Goal: Task Accomplishment & Management: Complete application form

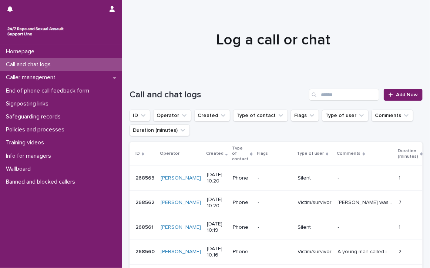
click at [29, 62] on p "Call and chat logs" at bounding box center [30, 64] width 54 height 7
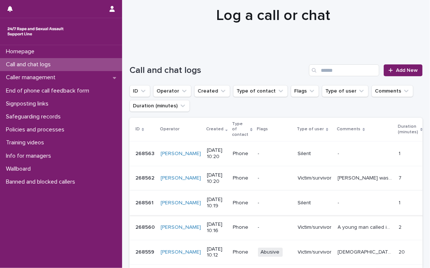
scroll to position [37, 0]
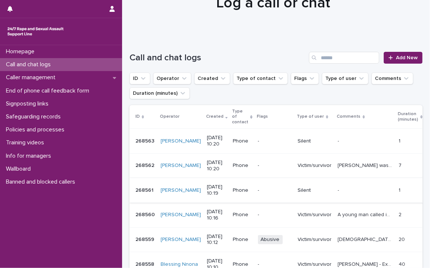
click at [28, 62] on p "Call and chat logs" at bounding box center [30, 64] width 54 height 7
click at [44, 63] on p "Call and chat logs" at bounding box center [30, 64] width 54 height 7
click at [28, 62] on p "Call and chat logs" at bounding box center [30, 64] width 54 height 7
click at [28, 63] on p "Call and chat logs" at bounding box center [30, 64] width 54 height 7
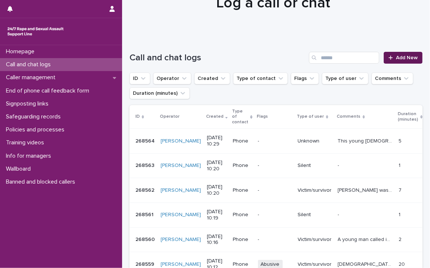
click at [406, 56] on span "Add New" at bounding box center [407, 57] width 22 height 5
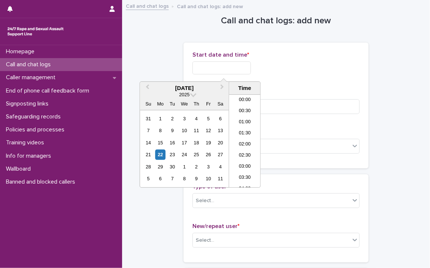
click at [237, 71] on input "text" at bounding box center [222, 67] width 59 height 13
click at [236, 126] on li "10:00" at bounding box center [244, 129] width 31 height 11
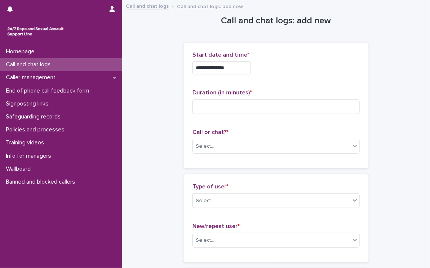
click at [243, 70] on input "**********" at bounding box center [222, 67] width 59 height 13
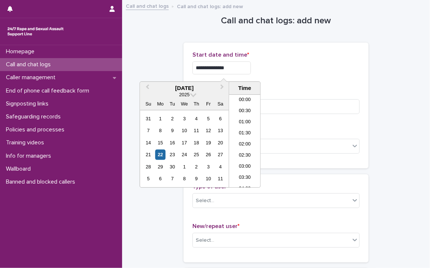
scroll to position [182, 0]
type input "**********"
click at [268, 107] on input at bounding box center [276, 106] width 167 height 15
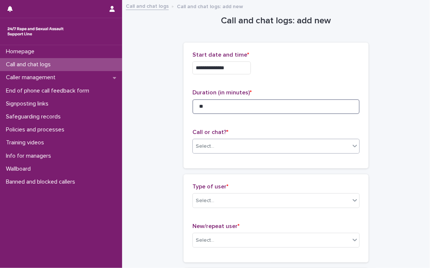
type input "**"
click at [256, 143] on div "Select..." at bounding box center [271, 146] width 157 height 12
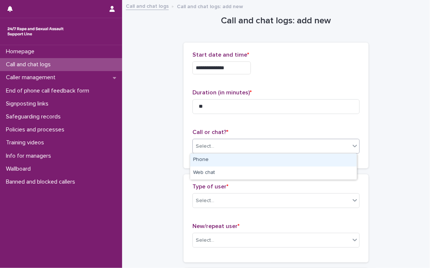
click at [247, 157] on div "Phone" at bounding box center [273, 160] width 167 height 13
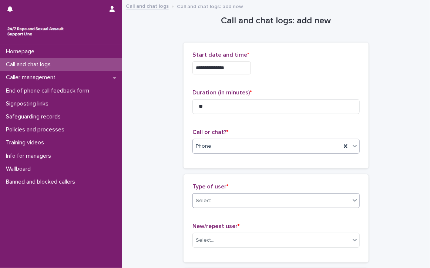
click at [244, 200] on div "Select..." at bounding box center [271, 201] width 157 height 12
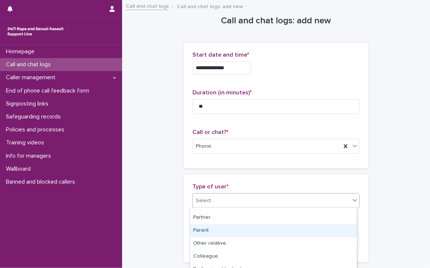
scroll to position [0, 0]
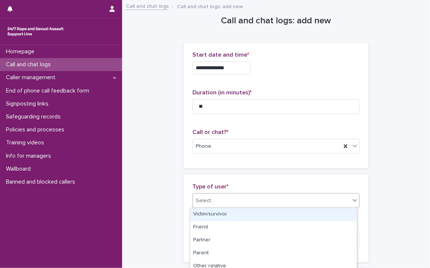
click at [223, 213] on div "Victim/survivor" at bounding box center [273, 214] width 167 height 13
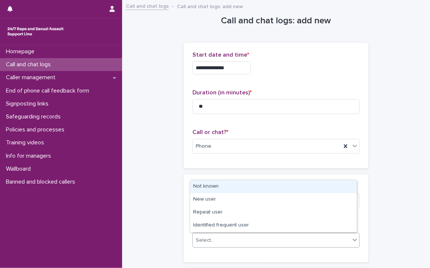
click at [239, 238] on div "Select..." at bounding box center [271, 240] width 157 height 12
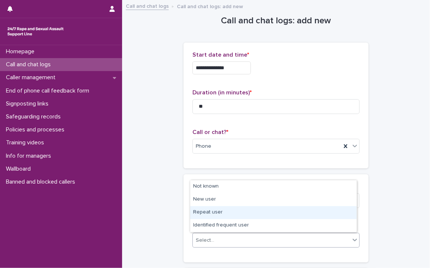
click at [233, 213] on div "Repeat user" at bounding box center [273, 212] width 167 height 13
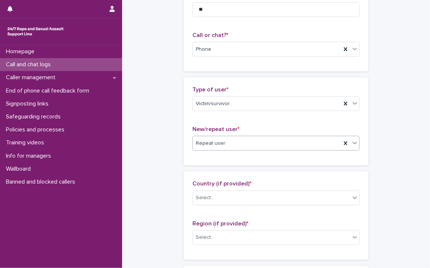
scroll to position [111, 0]
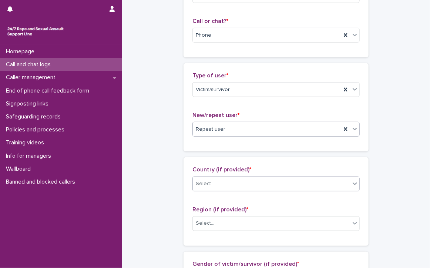
click at [252, 182] on div "Select..." at bounding box center [271, 184] width 157 height 12
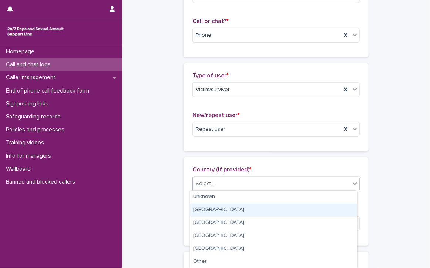
click at [219, 212] on div "[GEOGRAPHIC_DATA]" at bounding box center [273, 210] width 167 height 13
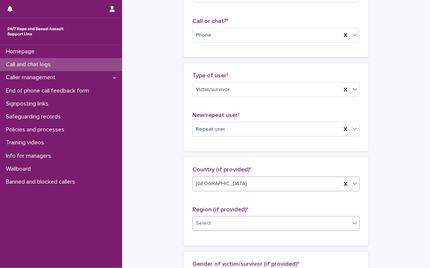
click at [214, 222] on div "Select..." at bounding box center [271, 223] width 157 height 12
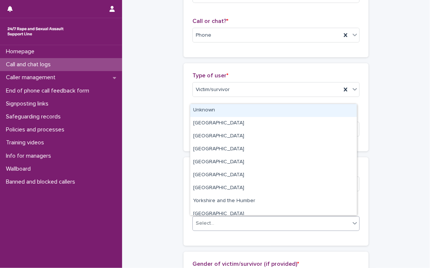
drag, startPoint x: 213, startPoint y: 117, endPoint x: 213, endPoint y: 109, distance: 7.8
click at [213, 109] on div "Unknown" at bounding box center [273, 110] width 167 height 13
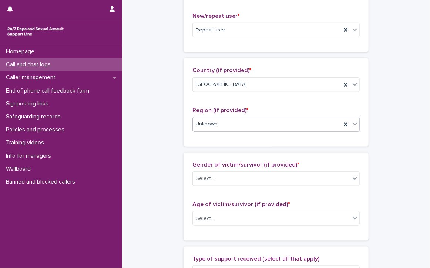
scroll to position [222, 0]
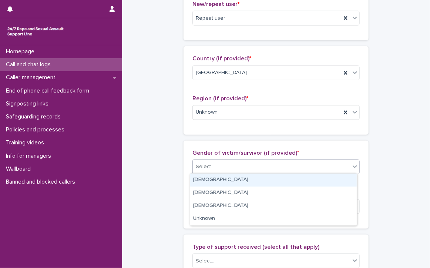
click at [240, 164] on div "Select..." at bounding box center [271, 167] width 157 height 12
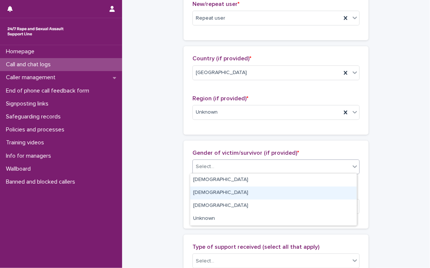
click at [213, 193] on div "[DEMOGRAPHIC_DATA]" at bounding box center [273, 193] width 167 height 13
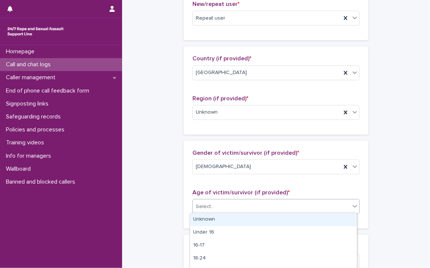
click at [215, 204] on div "Select..." at bounding box center [271, 207] width 157 height 12
click at [208, 217] on div "Unknown" at bounding box center [273, 219] width 167 height 13
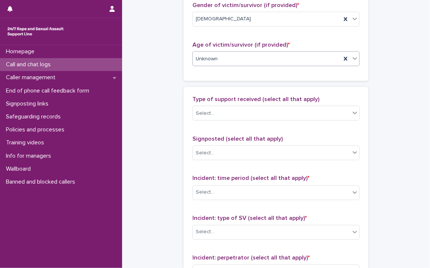
scroll to position [370, 0]
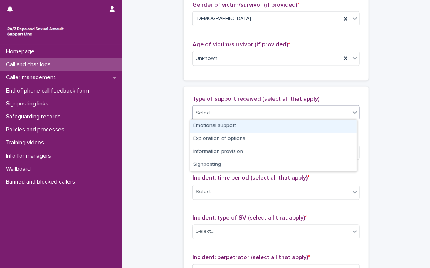
click at [229, 110] on div "Select..." at bounding box center [271, 113] width 157 height 12
click at [250, 124] on div "Emotional support" at bounding box center [273, 126] width 167 height 13
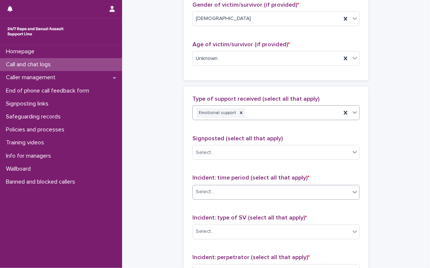
click at [222, 186] on div "Select..." at bounding box center [271, 192] width 157 height 12
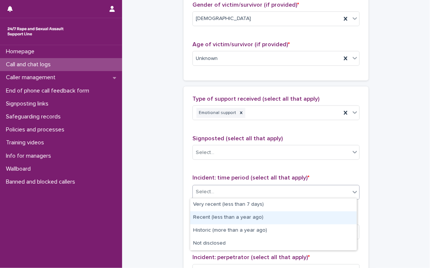
click at [262, 215] on div "Recent (less than a year ago)" at bounding box center [273, 218] width 167 height 13
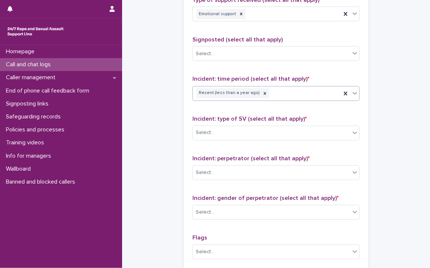
scroll to position [482, 0]
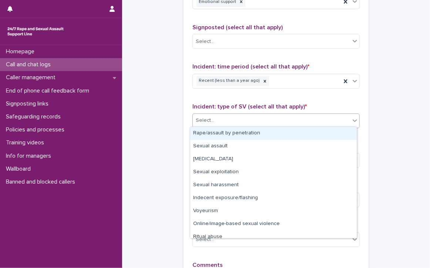
click at [228, 116] on div "Select..." at bounding box center [271, 121] width 157 height 12
click at [233, 133] on div "Rape/assault by penetration" at bounding box center [273, 133] width 167 height 13
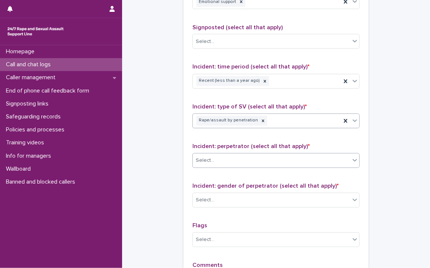
click at [220, 158] on div "Select..." at bounding box center [271, 161] width 157 height 12
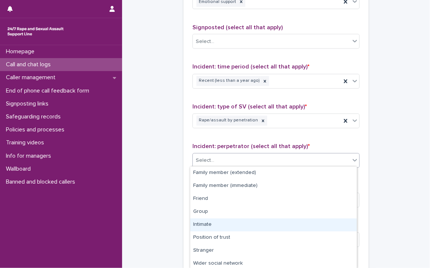
scroll to position [40, 0]
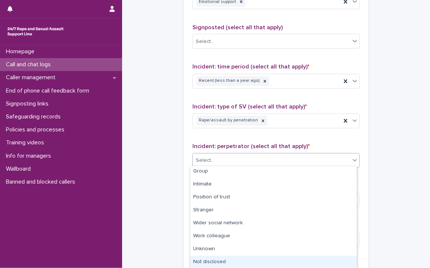
click at [228, 262] on div "Not disclosed" at bounding box center [273, 262] width 167 height 13
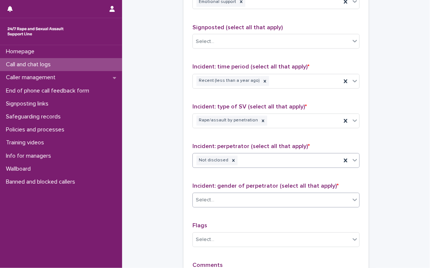
click at [234, 194] on div "Select..." at bounding box center [271, 200] width 157 height 12
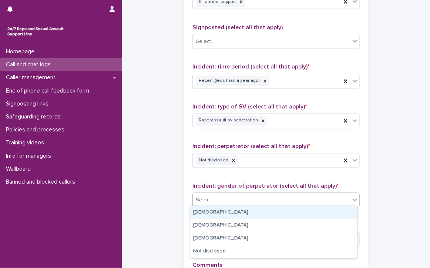
click at [234, 210] on div "[DEMOGRAPHIC_DATA]" at bounding box center [273, 212] width 167 height 13
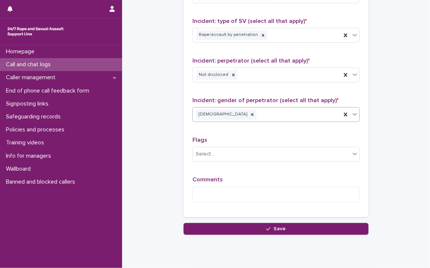
scroll to position [590, 0]
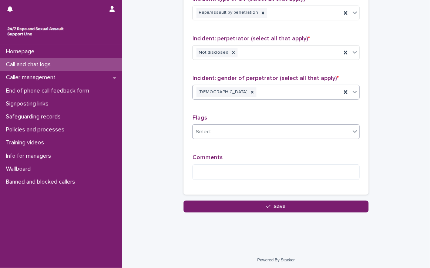
click at [227, 126] on div "Select..." at bounding box center [271, 132] width 157 height 12
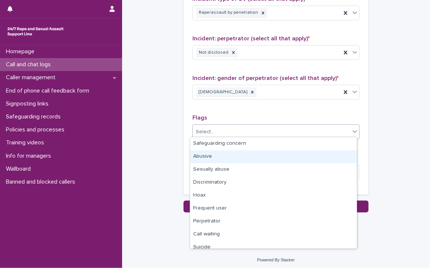
click at [204, 156] on div "Abusive" at bounding box center [273, 156] width 167 height 13
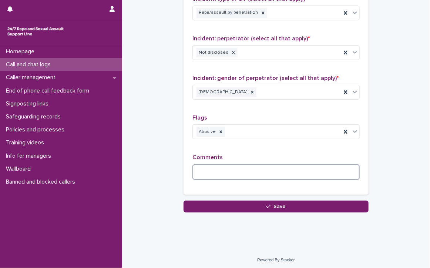
click at [204, 166] on textarea at bounding box center [276, 172] width 167 height 16
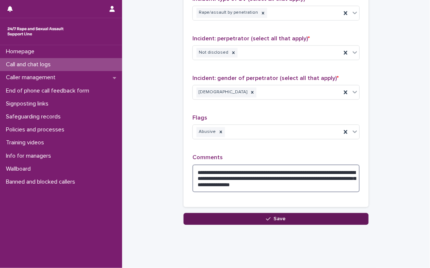
type textarea "**********"
click at [218, 213] on button "Save" at bounding box center [276, 219] width 185 height 12
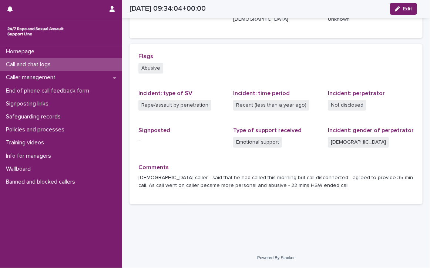
scroll to position [144, 0]
click at [43, 63] on p "Call and chat logs" at bounding box center [30, 64] width 54 height 7
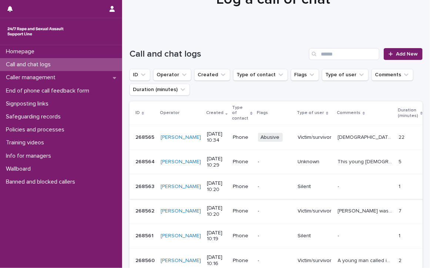
scroll to position [74, 0]
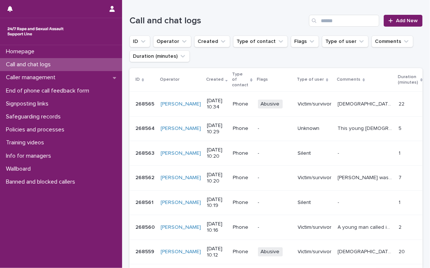
click at [17, 62] on p "Call and chat logs" at bounding box center [30, 64] width 54 height 7
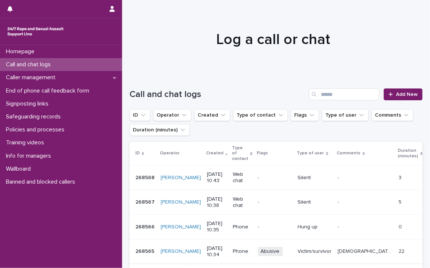
scroll to position [0, 0]
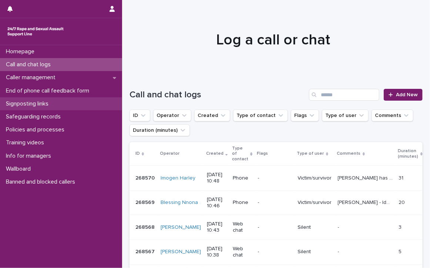
click at [39, 102] on p "Signposting links" at bounding box center [28, 103] width 51 height 7
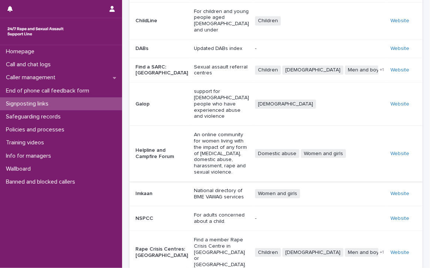
scroll to position [128, 0]
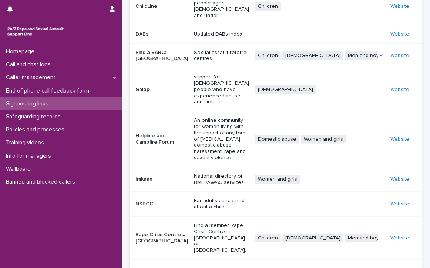
click at [27, 102] on p "Signposting links" at bounding box center [28, 103] width 51 height 7
click at [395, 236] on link "Website" at bounding box center [400, 238] width 19 height 5
click at [21, 103] on p "Signposting links" at bounding box center [28, 103] width 51 height 7
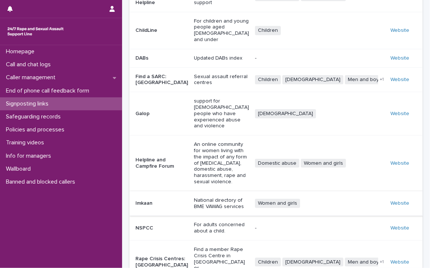
scroll to position [91, 0]
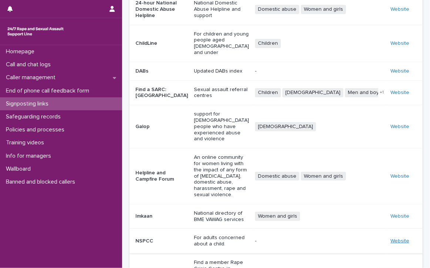
click at [392, 239] on link "Website" at bounding box center [400, 241] width 19 height 5
click at [391, 239] on link "Website" at bounding box center [400, 241] width 19 height 5
click at [89, 60] on div "Call and chat logs" at bounding box center [61, 64] width 122 height 13
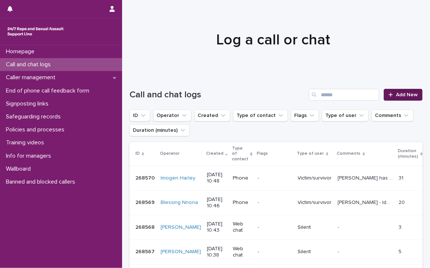
click at [403, 95] on span "Add New" at bounding box center [407, 94] width 22 height 5
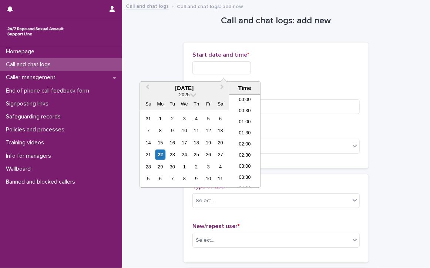
click at [241, 66] on input "text" at bounding box center [222, 67] width 59 height 13
click at [244, 128] on li "10:30" at bounding box center [244, 129] width 31 height 11
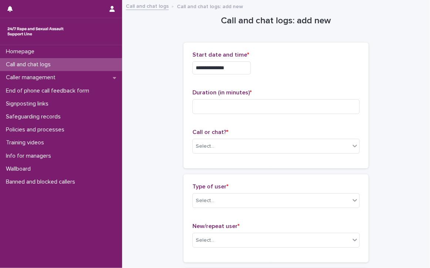
click at [246, 70] on input "**********" at bounding box center [222, 67] width 59 height 13
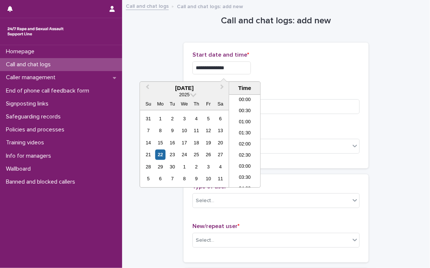
scroll to position [193, 0]
type input "**********"
click at [286, 107] on input at bounding box center [276, 106] width 167 height 15
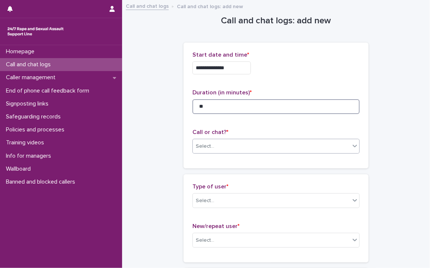
type input "**"
click at [242, 145] on div "Select..." at bounding box center [271, 146] width 157 height 12
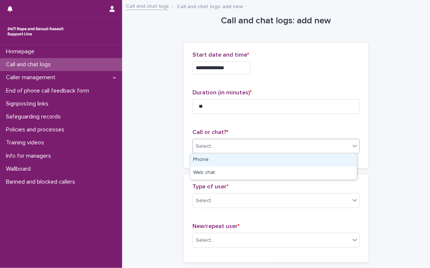
click at [233, 163] on div "Phone" at bounding box center [273, 160] width 167 height 13
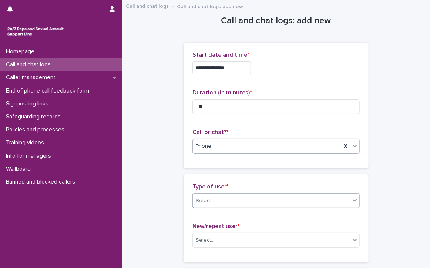
click at [221, 202] on div "Select..." at bounding box center [271, 201] width 157 height 12
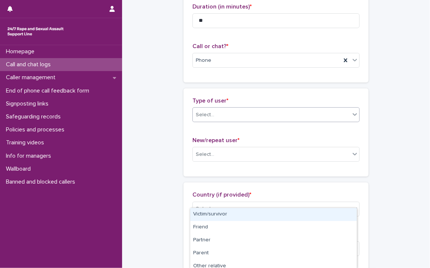
scroll to position [74, 0]
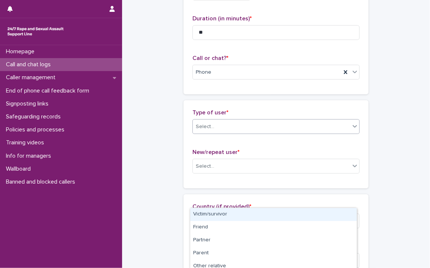
click at [204, 123] on div "Select..." at bounding box center [205, 127] width 19 height 8
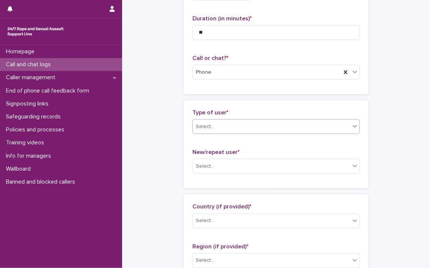
click at [272, 124] on div "Select..." at bounding box center [271, 127] width 157 height 12
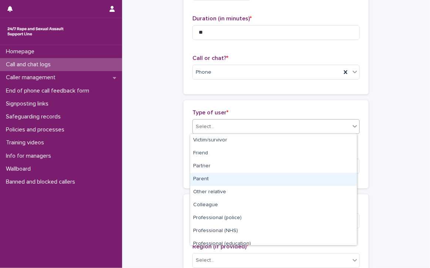
click at [205, 178] on div "Parent" at bounding box center [273, 179] width 167 height 13
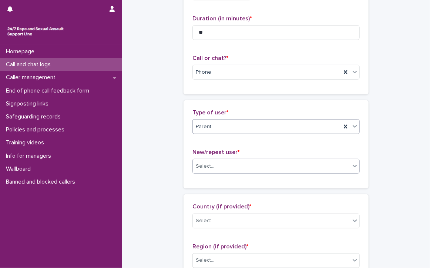
click at [225, 166] on div "Select..." at bounding box center [271, 166] width 157 height 12
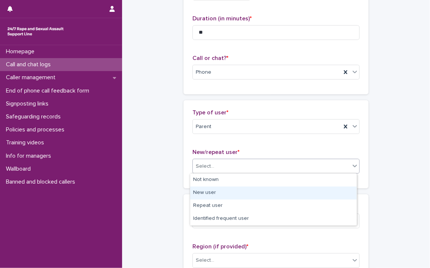
click at [206, 192] on div "New user" at bounding box center [273, 193] width 167 height 13
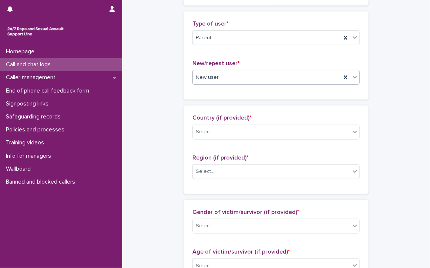
scroll to position [185, 0]
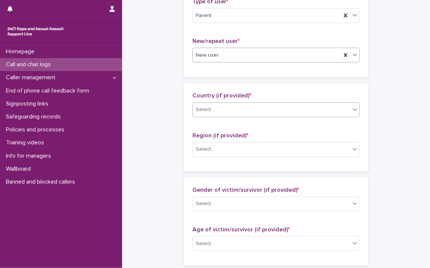
click at [216, 106] on div "Select..." at bounding box center [271, 110] width 157 height 12
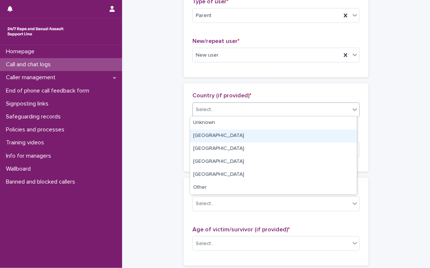
click at [207, 134] on div "[GEOGRAPHIC_DATA]" at bounding box center [273, 136] width 167 height 13
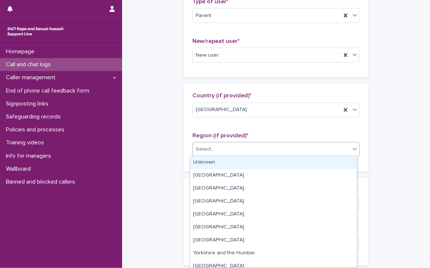
click at [226, 145] on div "Select..." at bounding box center [271, 149] width 157 height 12
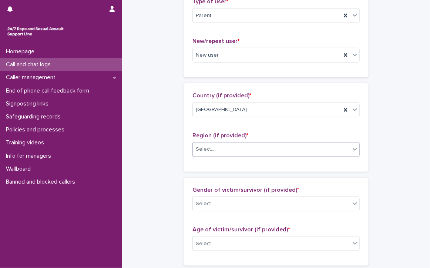
click at [236, 147] on div "Select..." at bounding box center [271, 149] width 157 height 12
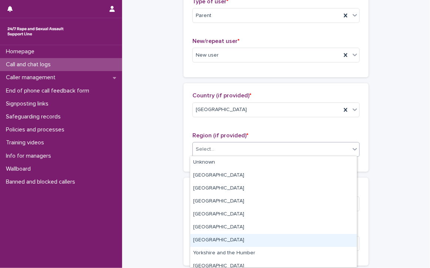
click at [212, 238] on div "[GEOGRAPHIC_DATA]" at bounding box center [273, 240] width 167 height 13
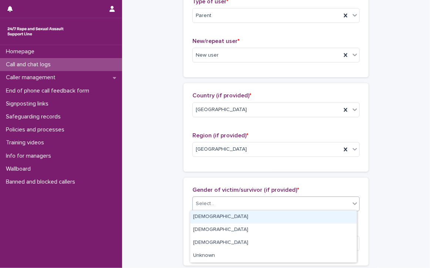
click at [218, 202] on div "Select..." at bounding box center [271, 204] width 157 height 12
click at [216, 214] on div "[DEMOGRAPHIC_DATA]" at bounding box center [273, 217] width 167 height 13
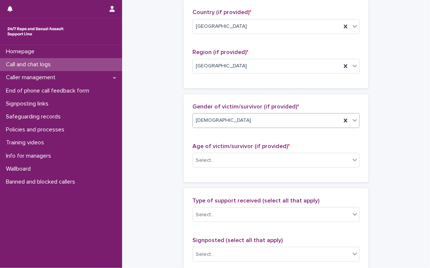
scroll to position [296, 0]
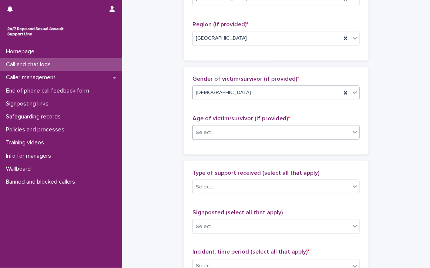
click at [237, 127] on div "Select..." at bounding box center [271, 133] width 157 height 12
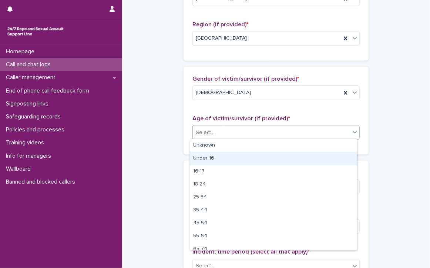
click at [198, 158] on div "Under 16" at bounding box center [273, 158] width 167 height 13
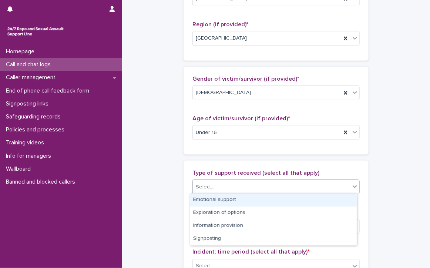
click at [219, 182] on div "Select..." at bounding box center [271, 187] width 157 height 12
click at [243, 199] on div "Emotional support" at bounding box center [273, 200] width 167 height 13
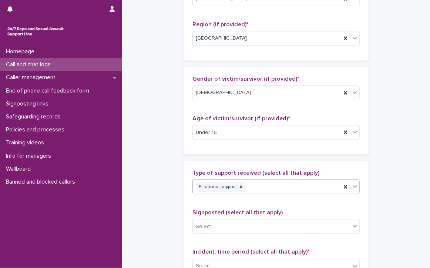
click at [285, 182] on div "Emotional support" at bounding box center [267, 187] width 149 height 13
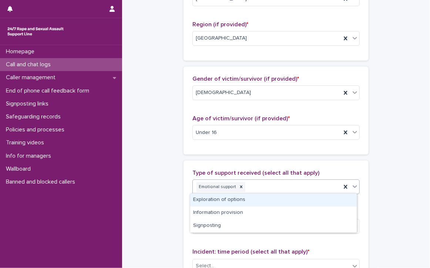
click at [287, 196] on div "Exploration of options" at bounding box center [273, 200] width 167 height 13
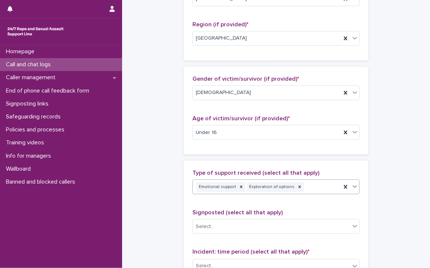
click at [312, 185] on div "Emotional support Exploration of options" at bounding box center [267, 187] width 149 height 13
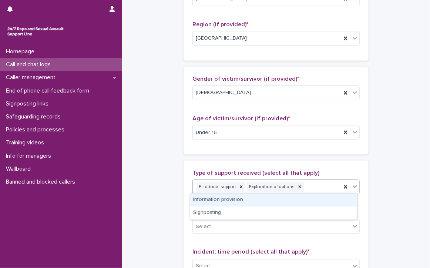
click at [295, 202] on div "Information provision" at bounding box center [273, 200] width 167 height 13
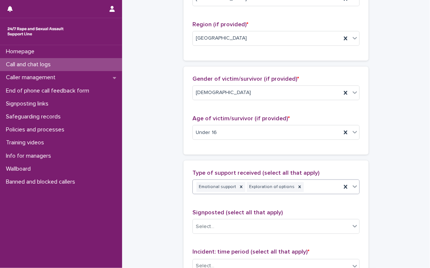
scroll to position [301, 0]
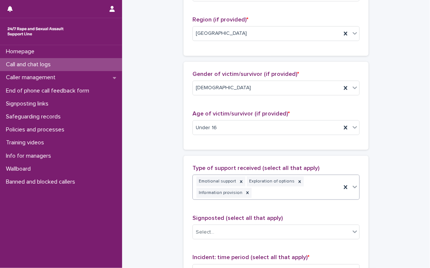
click at [322, 183] on div "Emotional support Exploration of options Information provision" at bounding box center [267, 187] width 149 height 24
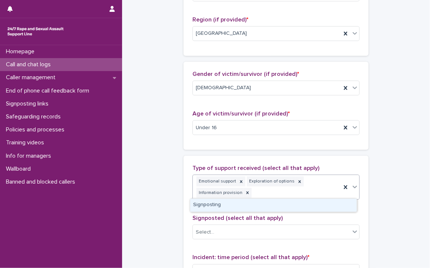
click at [307, 203] on div "Signposting" at bounding box center [273, 205] width 167 height 13
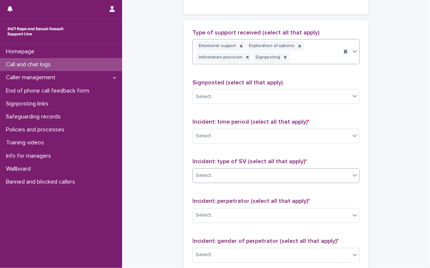
scroll to position [449, 0]
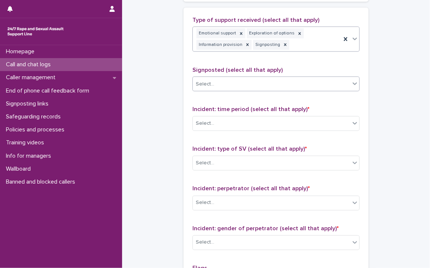
click at [222, 83] on div "Select..." at bounding box center [271, 84] width 157 height 12
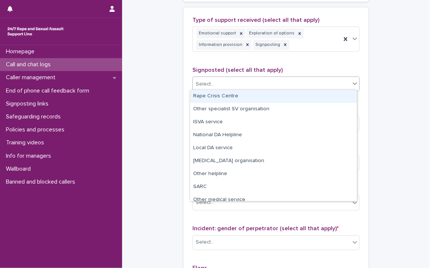
click at [246, 94] on div "Rape Crisis Centre" at bounding box center [273, 96] width 167 height 13
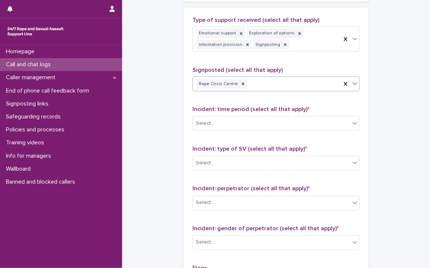
click at [313, 79] on div "Rape Crisis Centre" at bounding box center [267, 84] width 149 height 13
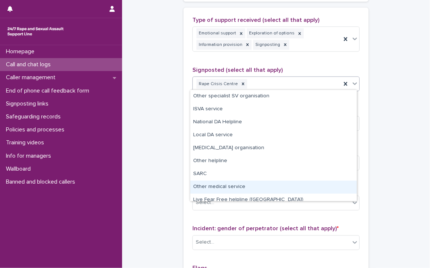
click at [272, 185] on div "Other medical service" at bounding box center [273, 187] width 167 height 13
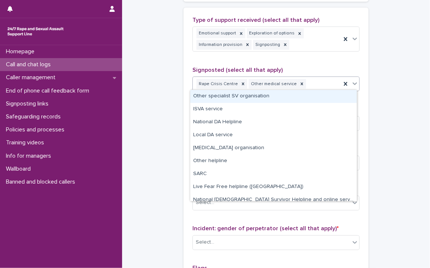
click at [323, 78] on div "Rape Crisis Centre Other medical service" at bounding box center [267, 84] width 149 height 13
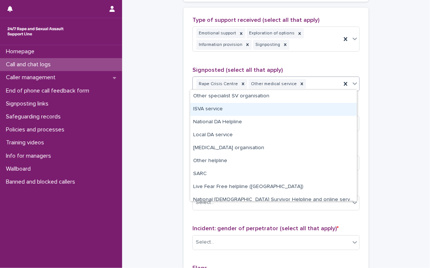
click at [227, 109] on div "ISVA service" at bounding box center [273, 109] width 167 height 13
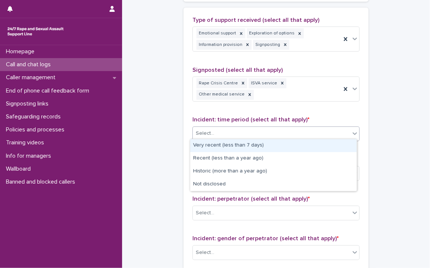
click at [225, 131] on div "Select..." at bounding box center [271, 134] width 157 height 12
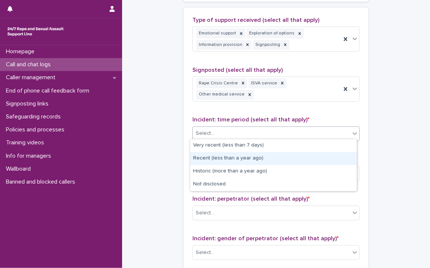
click at [240, 156] on div "Recent (less than a year ago)" at bounding box center [273, 158] width 167 height 13
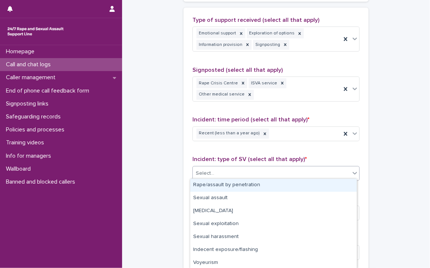
click at [213, 169] on div "Select..." at bounding box center [271, 174] width 157 height 12
click at [257, 184] on div "Rape/assault by penetration" at bounding box center [273, 185] width 167 height 13
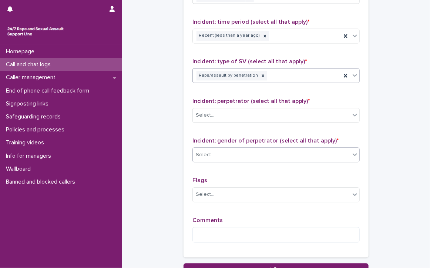
scroll to position [560, 0]
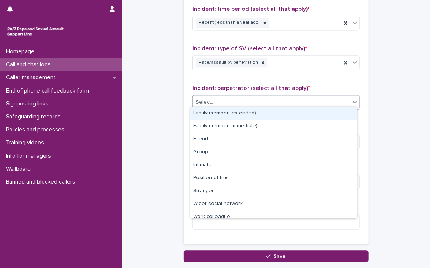
click at [229, 96] on div "Select..." at bounding box center [271, 102] width 157 height 12
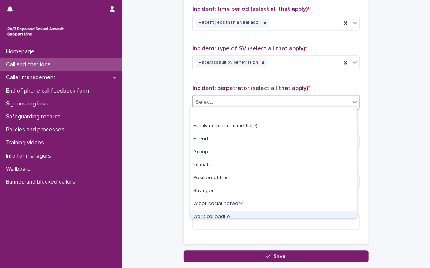
scroll to position [31, 0]
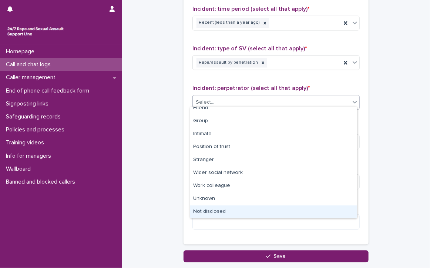
click at [252, 213] on div "Not disclosed" at bounding box center [273, 212] width 167 height 13
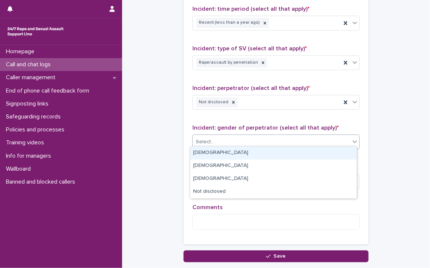
click at [230, 136] on div "Select..." at bounding box center [271, 142] width 157 height 12
click at [222, 150] on div "[DEMOGRAPHIC_DATA]" at bounding box center [273, 153] width 167 height 13
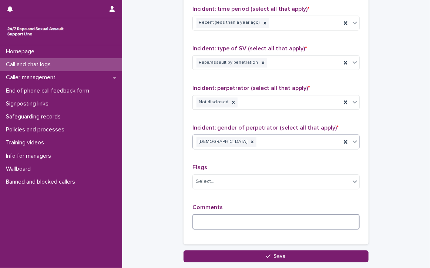
click at [226, 223] on textarea at bounding box center [276, 222] width 167 height 16
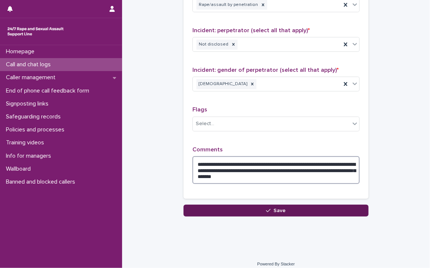
scroll to position [622, 0]
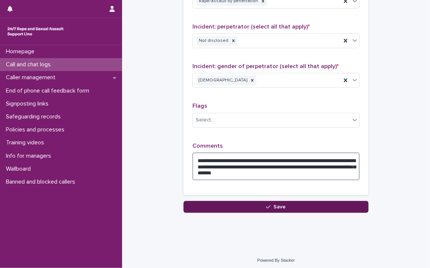
type textarea "**********"
click at [237, 203] on button "Save" at bounding box center [276, 207] width 185 height 12
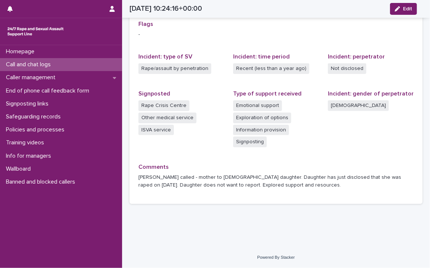
scroll to position [176, 0]
click at [29, 64] on p "Call and chat logs" at bounding box center [30, 64] width 54 height 7
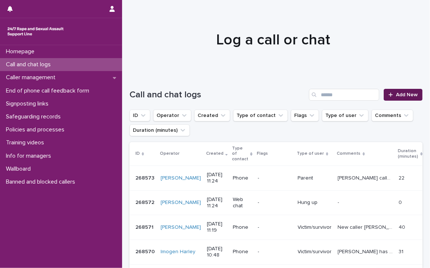
click at [400, 94] on span "Add New" at bounding box center [407, 94] width 22 height 5
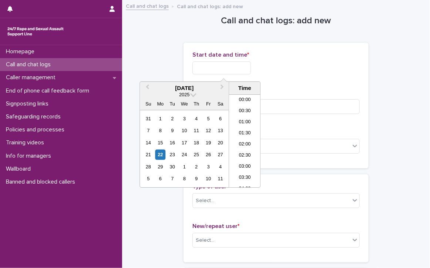
scroll to position [204, 0]
click at [227, 63] on input "text" at bounding box center [222, 67] width 59 height 13
click at [247, 149] on li "11:30" at bounding box center [244, 152] width 31 height 11
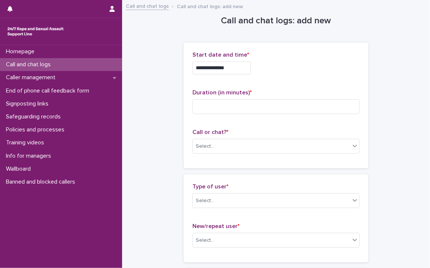
click at [230, 71] on input "**********" at bounding box center [222, 67] width 59 height 13
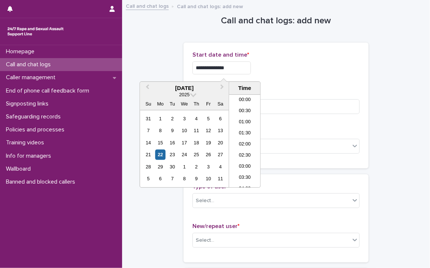
scroll to position [215, 0]
type input "**********"
click at [326, 106] on input at bounding box center [276, 106] width 167 height 15
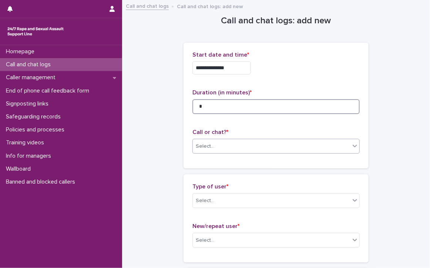
type input "*"
click at [315, 144] on div "Select..." at bounding box center [271, 146] width 157 height 12
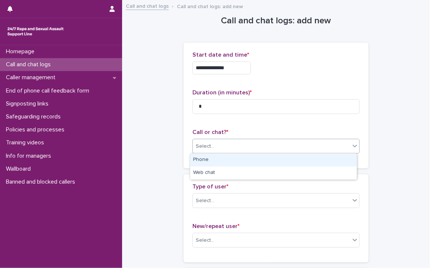
click at [212, 158] on div "Phone" at bounding box center [273, 160] width 167 height 13
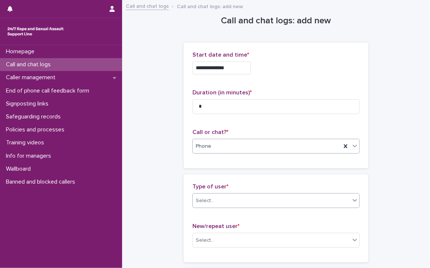
click at [222, 198] on div "Select..." at bounding box center [271, 201] width 157 height 12
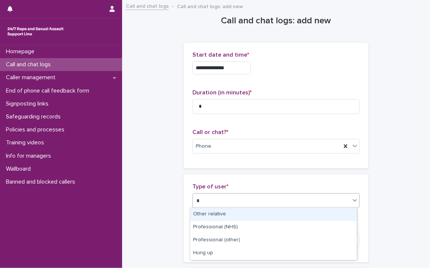
type input "**"
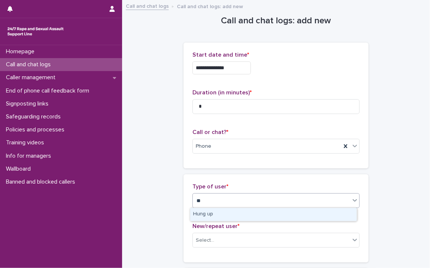
click at [217, 212] on div "Hung up" at bounding box center [273, 214] width 167 height 13
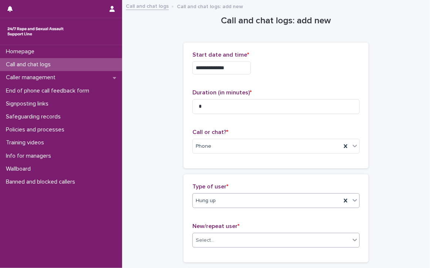
click at [219, 238] on div "Select..." at bounding box center [271, 240] width 157 height 12
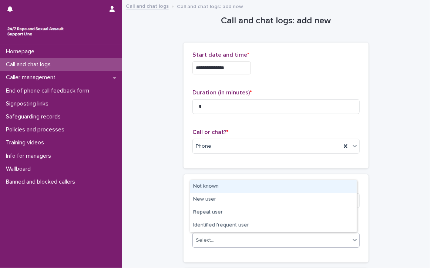
click at [236, 185] on div "Not known" at bounding box center [273, 186] width 167 height 13
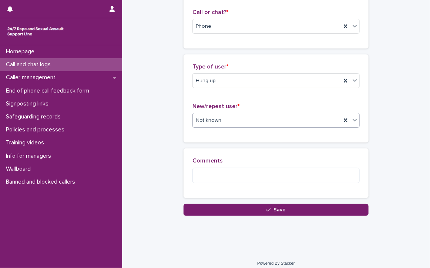
scroll to position [125, 0]
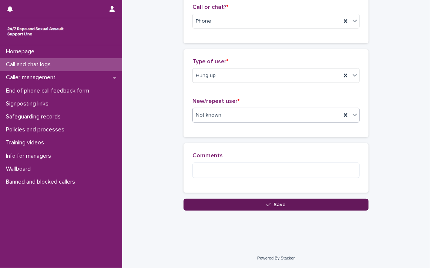
click at [242, 202] on button "Save" at bounding box center [276, 205] width 185 height 12
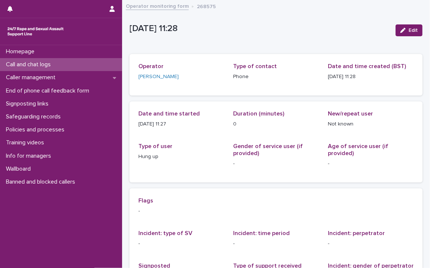
click at [26, 61] on p "Call and chat logs" at bounding box center [30, 64] width 54 height 7
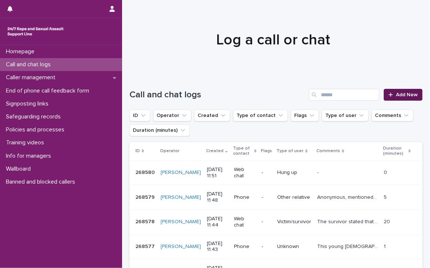
click at [403, 91] on link "Add New" at bounding box center [403, 95] width 39 height 12
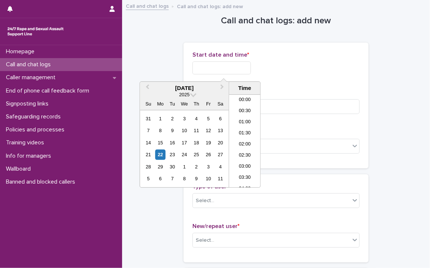
click at [215, 67] on input "text" at bounding box center [222, 67] width 59 height 13
click at [248, 126] on li "11:30" at bounding box center [244, 129] width 31 height 11
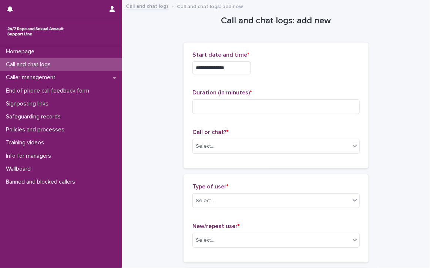
click at [232, 73] on input "**********" at bounding box center [222, 67] width 59 height 13
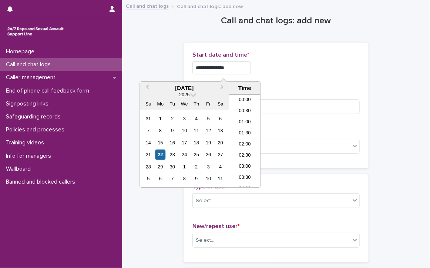
scroll to position [215, 0]
type input "**********"
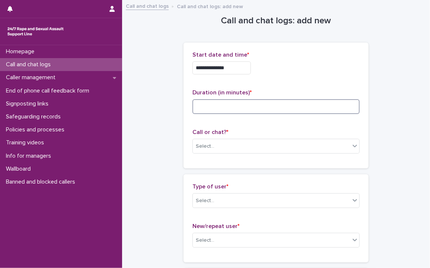
click at [296, 107] on input at bounding box center [276, 106] width 167 height 15
type input "**"
click at [289, 146] on div "Select..." at bounding box center [271, 146] width 157 height 12
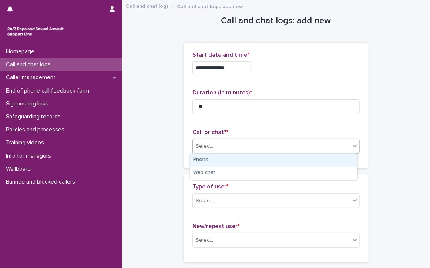
click at [216, 156] on div "Phone" at bounding box center [273, 160] width 167 height 13
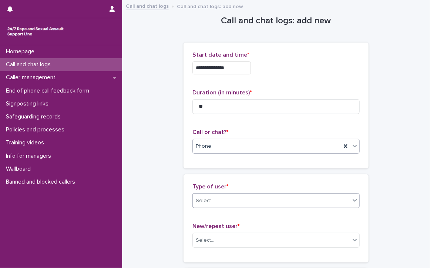
scroll to position [37, 0]
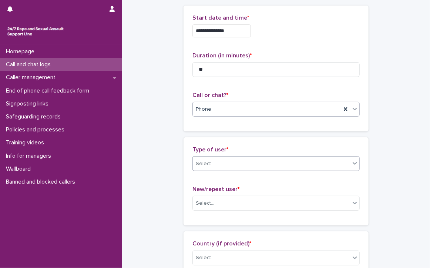
click at [226, 163] on div "Select..." at bounding box center [271, 164] width 157 height 12
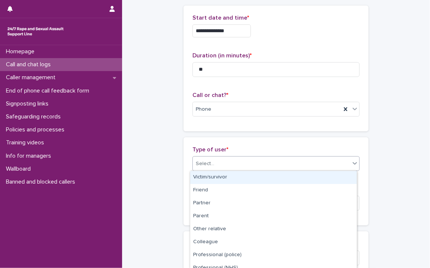
click at [223, 177] on div "Victim/survivor" at bounding box center [273, 177] width 167 height 13
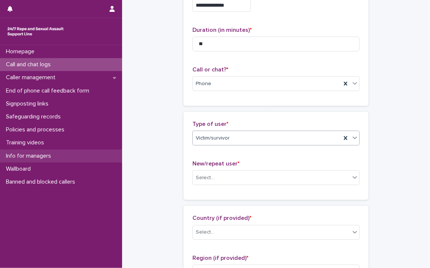
scroll to position [74, 0]
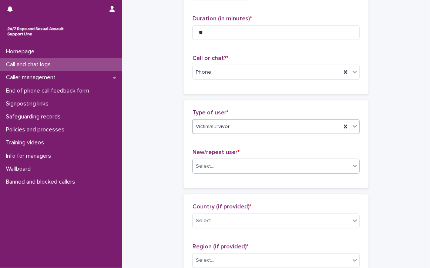
click at [248, 163] on div "Select..." at bounding box center [271, 166] width 157 height 12
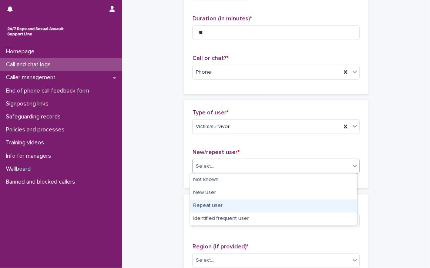
click at [230, 205] on div "Repeat user" at bounding box center [273, 206] width 167 height 13
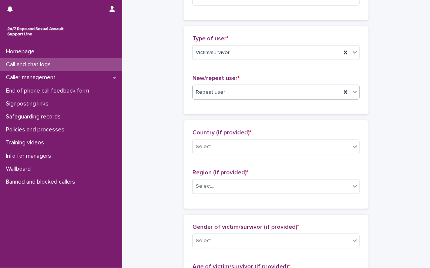
scroll to position [185, 0]
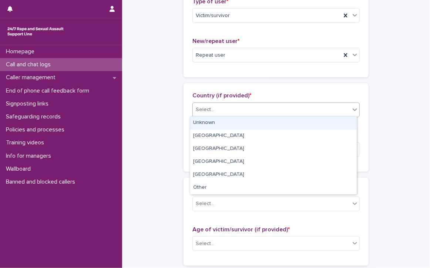
click at [286, 109] on div "Select..." at bounding box center [271, 110] width 157 height 12
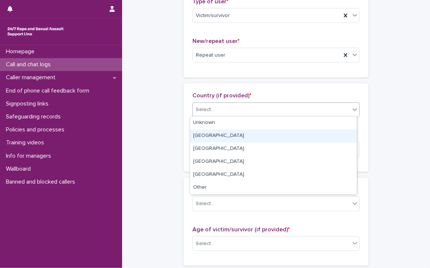
click at [212, 134] on div "[GEOGRAPHIC_DATA]" at bounding box center [273, 136] width 167 height 13
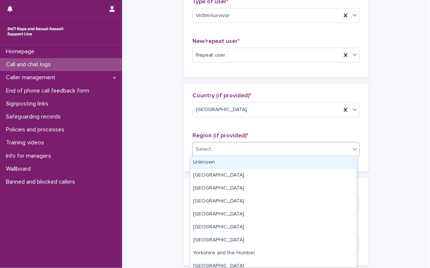
click at [216, 148] on div "Select..." at bounding box center [271, 149] width 157 height 12
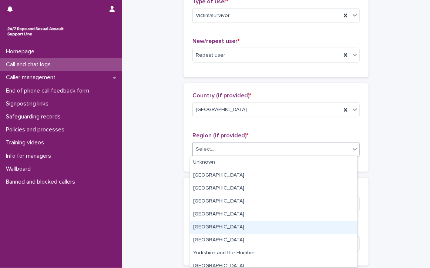
scroll to position [31, 0]
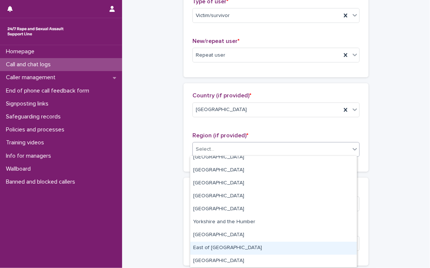
click at [258, 248] on div "East of [GEOGRAPHIC_DATA]" at bounding box center [273, 248] width 167 height 13
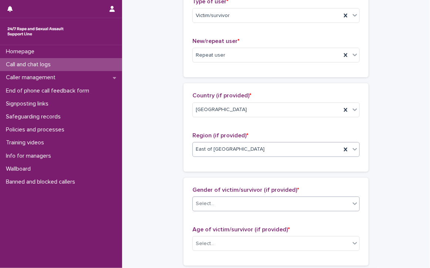
click at [218, 201] on div "Select..." at bounding box center [271, 204] width 157 height 12
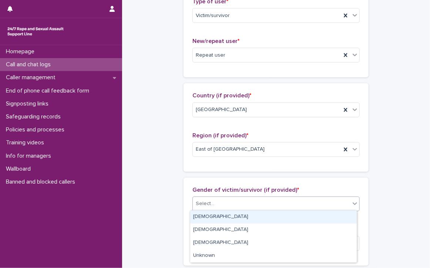
click at [198, 214] on div "[DEMOGRAPHIC_DATA]" at bounding box center [273, 217] width 167 height 13
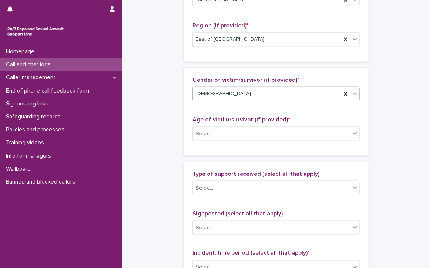
scroll to position [296, 0]
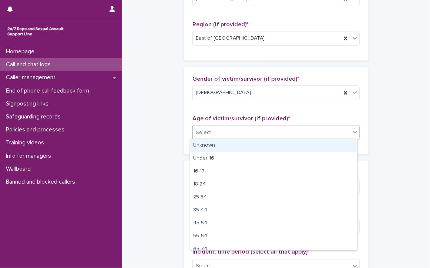
click at [243, 134] on div "Select..." at bounding box center [271, 133] width 157 height 12
click at [219, 144] on div "Unknown" at bounding box center [273, 145] width 167 height 13
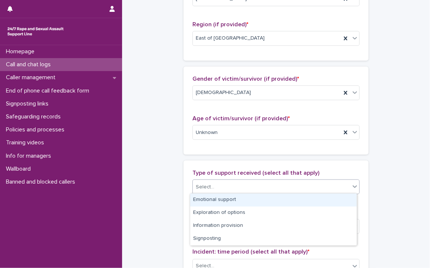
click at [209, 186] on div "Select..." at bounding box center [205, 187] width 19 height 8
click at [250, 199] on div "Emotional support" at bounding box center [273, 200] width 167 height 13
click at [270, 184] on div "Emotional support" at bounding box center [267, 187] width 149 height 13
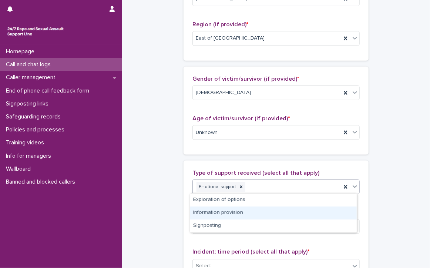
click at [255, 213] on div "Information provision" at bounding box center [273, 213] width 167 height 13
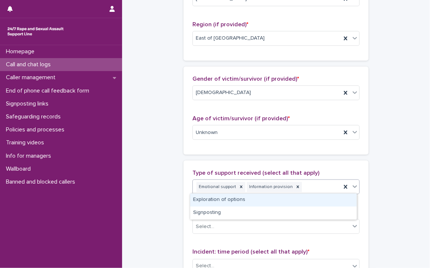
click at [305, 184] on div "Emotional support Information provision" at bounding box center [267, 187] width 149 height 13
click at [296, 199] on div "Exploration of options" at bounding box center [273, 200] width 167 height 13
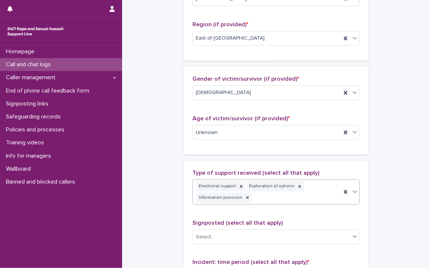
scroll to position [301, 0]
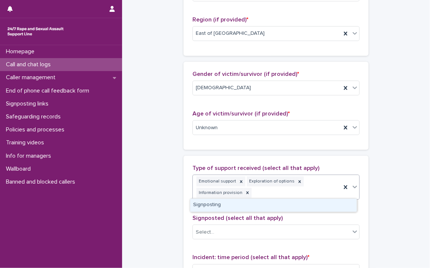
click at [318, 189] on div "Emotional support Exploration of options Information provision" at bounding box center [267, 187] width 149 height 24
click at [304, 209] on div "Signposting" at bounding box center [273, 205] width 167 height 13
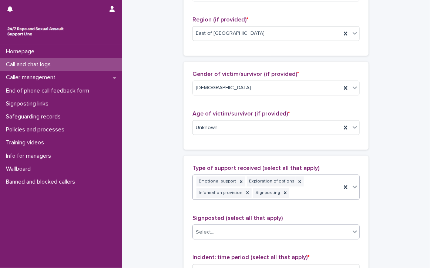
click at [240, 232] on div "Select..." at bounding box center [271, 232] width 157 height 12
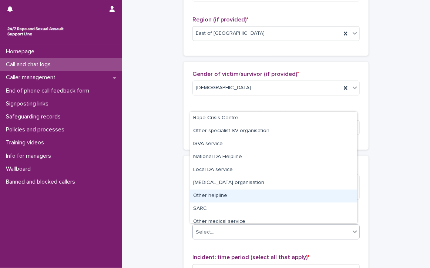
click at [246, 195] on div "Other helpline" at bounding box center [273, 196] width 167 height 13
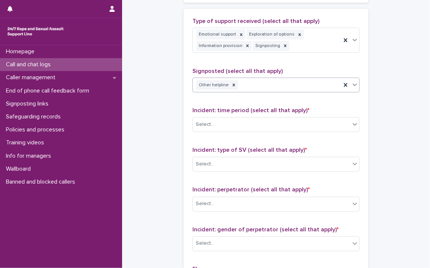
scroll to position [449, 0]
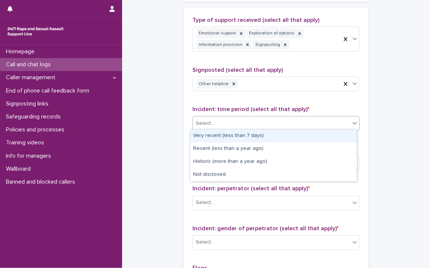
click at [207, 120] on div "Select..." at bounding box center [205, 124] width 19 height 8
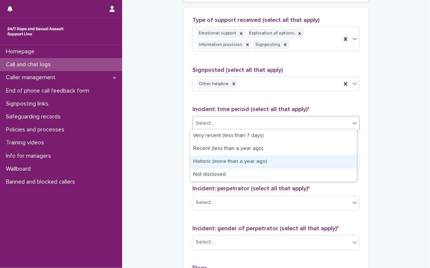
click at [282, 163] on div "Historic (more than a year ago)" at bounding box center [273, 162] width 167 height 13
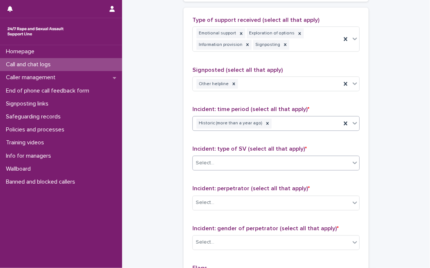
click at [217, 157] on div "Select..." at bounding box center [271, 163] width 157 height 12
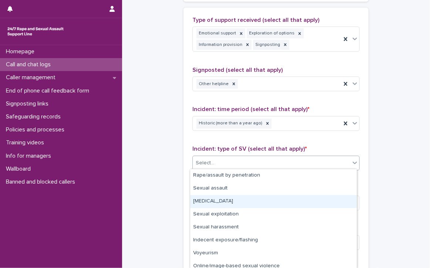
click at [247, 201] on div "[MEDICAL_DATA]" at bounding box center [273, 201] width 167 height 13
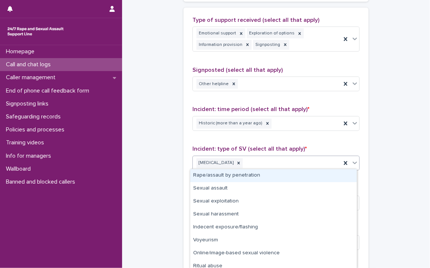
click at [268, 161] on div "[MEDICAL_DATA]" at bounding box center [267, 163] width 149 height 13
click at [271, 172] on div "Rape/assault by penetration" at bounding box center [273, 175] width 167 height 13
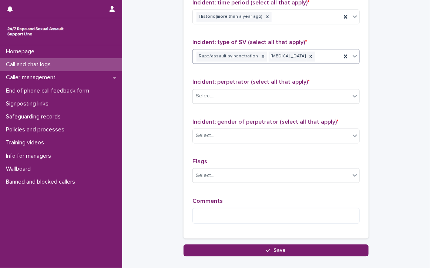
scroll to position [560, 0]
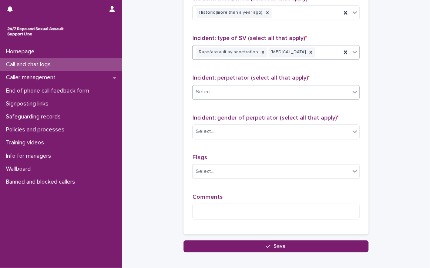
click at [239, 86] on div "Select..." at bounding box center [271, 92] width 157 height 12
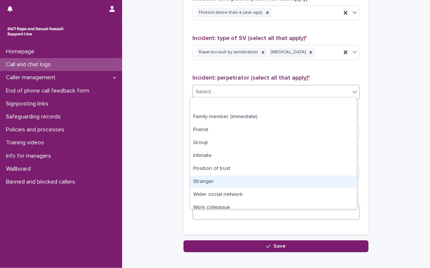
scroll to position [31, 0]
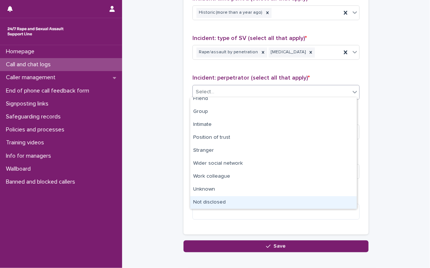
click at [241, 203] on div "Not disclosed" at bounding box center [273, 202] width 167 height 13
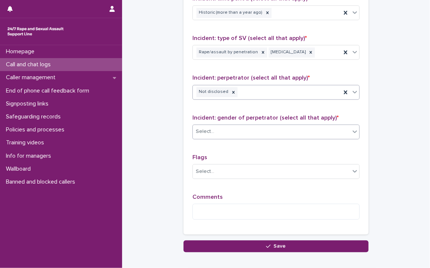
click at [204, 128] on div "Select..." at bounding box center [205, 132] width 19 height 8
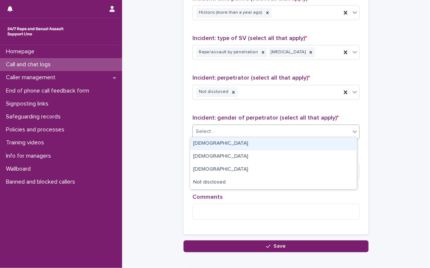
click at [210, 142] on div "[DEMOGRAPHIC_DATA]" at bounding box center [273, 143] width 167 height 13
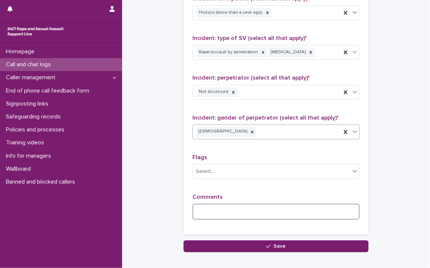
click at [245, 215] on textarea at bounding box center [276, 212] width 167 height 16
drag, startPoint x: 246, startPoint y: 211, endPoint x: 398, endPoint y: 240, distance: 155.0
click at [245, 211] on textarea "**********" at bounding box center [276, 212] width 167 height 16
click at [309, 206] on textarea "**********" at bounding box center [276, 212] width 167 height 16
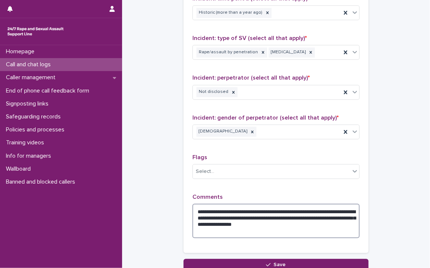
scroll to position [598, 0]
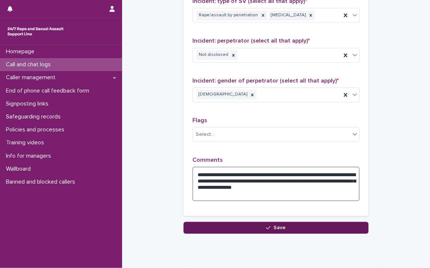
type textarea "**********"
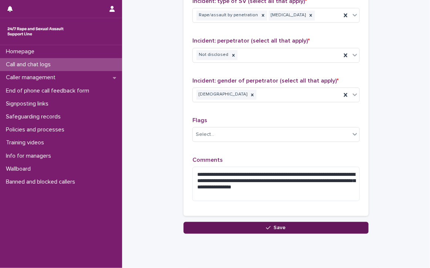
click at [298, 226] on button "Save" at bounding box center [276, 228] width 185 height 12
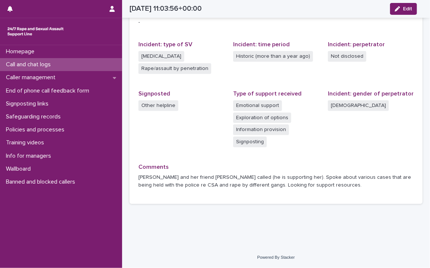
scroll to position [189, 0]
click at [25, 63] on p "Call and chat logs" at bounding box center [30, 64] width 54 height 7
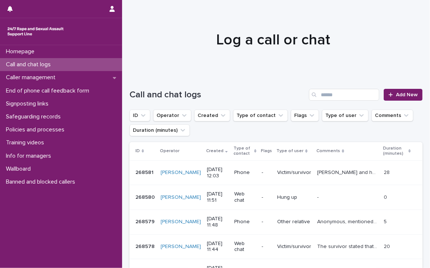
click at [25, 63] on p "Call and chat logs" at bounding box center [30, 64] width 54 height 7
